Goal: Task Accomplishment & Management: Complete application form

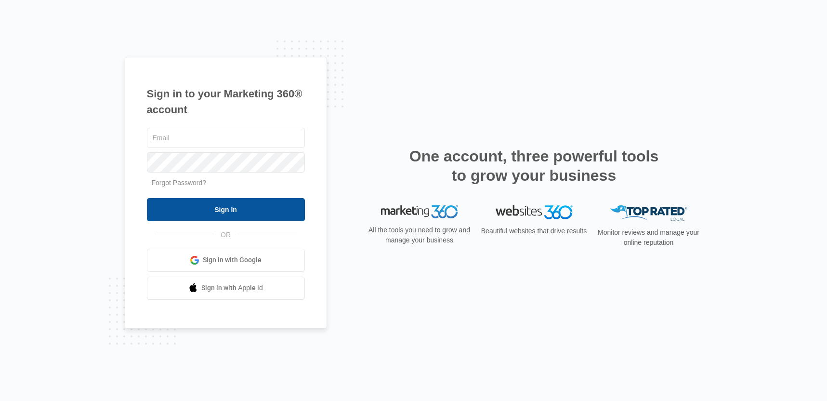
type input "[EMAIL_ADDRESS][DOMAIN_NAME]"
click at [234, 204] on input "Sign In" at bounding box center [226, 209] width 158 height 23
